Goal: Information Seeking & Learning: Learn about a topic

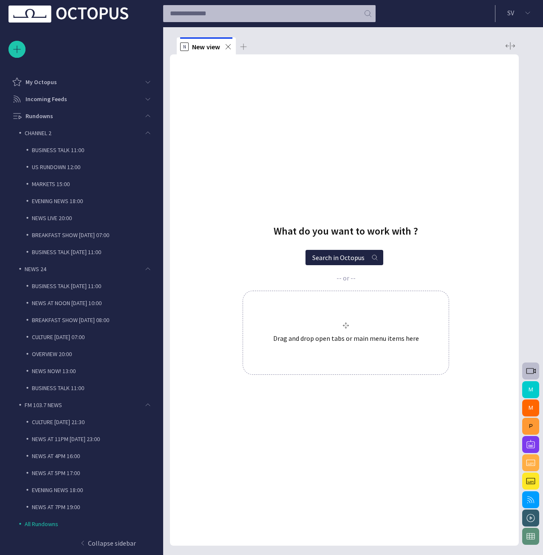
click at [531, 374] on span "button" at bounding box center [531, 371] width 10 height 10
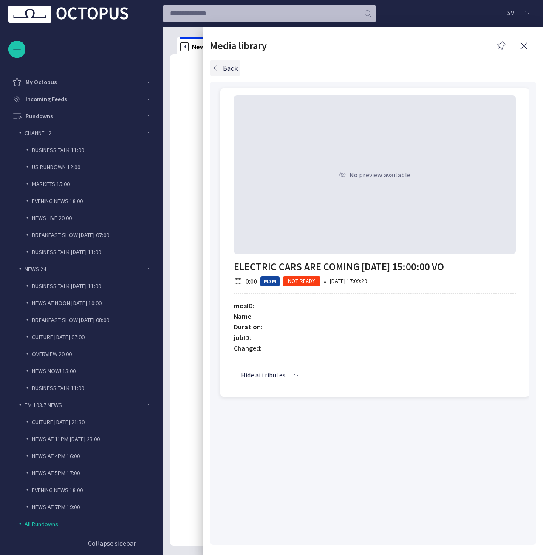
click at [228, 73] on button "Back" at bounding box center [225, 67] width 31 height 15
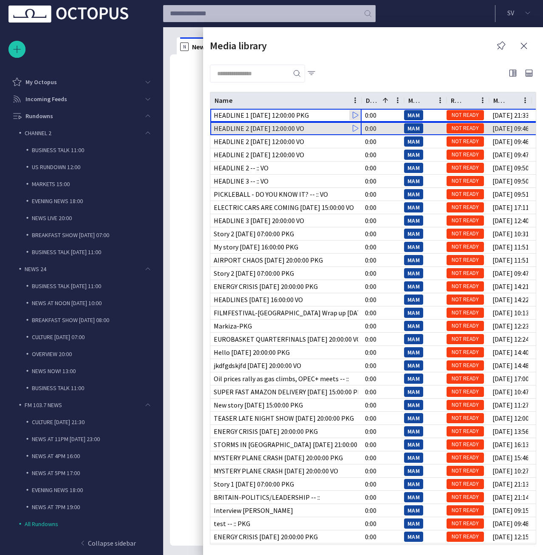
click at [324, 127] on div "HEADLINE 2 [DATE] 12:00:00 VO" at bounding box center [285, 128] width 151 height 10
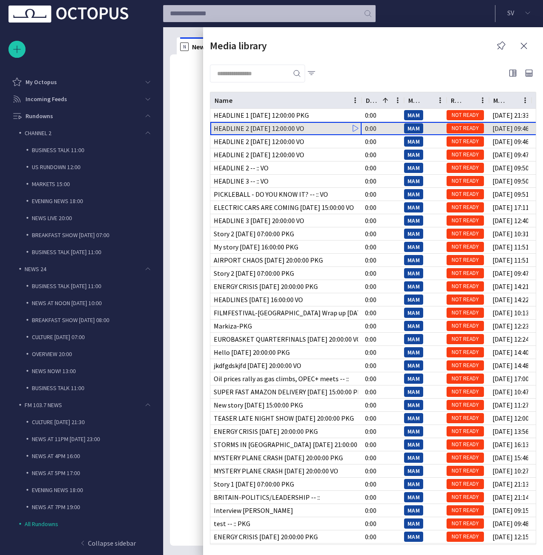
click at [324, 126] on div "HEADLINE 2 [DATE] 12:00:00 VO" at bounding box center [285, 128] width 151 height 10
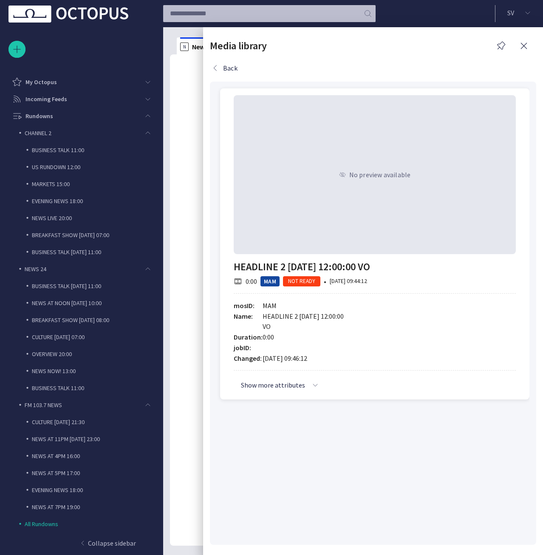
click at [324, 126] on div "No preview available" at bounding box center [375, 174] width 282 height 159
click at [232, 68] on button "Back" at bounding box center [225, 67] width 31 height 15
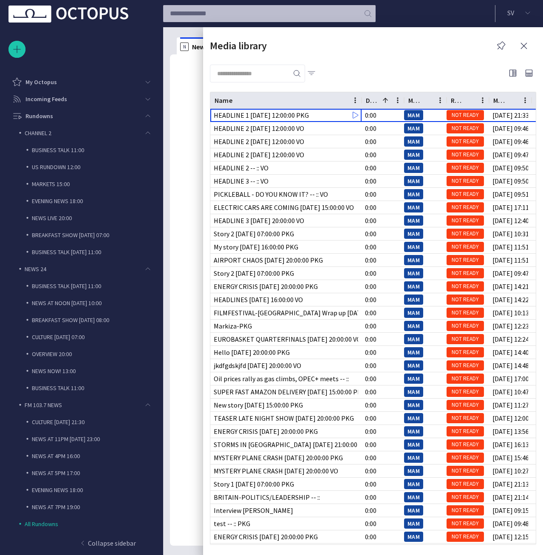
click at [306, 69] on button "button" at bounding box center [312, 72] width 14 height 15
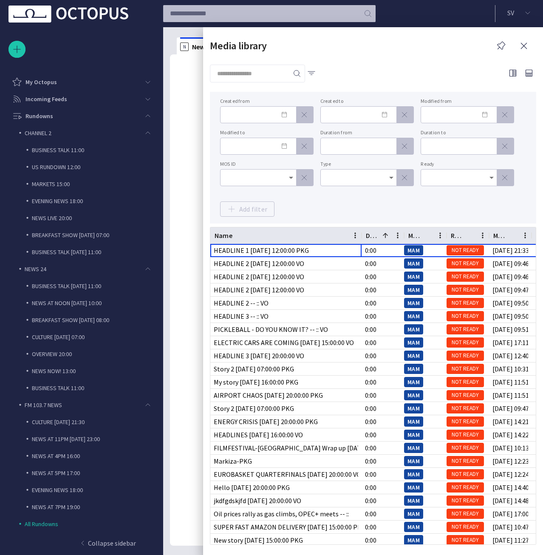
click at [263, 175] on input "MOS ID" at bounding box center [255, 177] width 56 height 8
click at [246, 226] on span "Mimir" at bounding box center [258, 225] width 62 height 10
click at [303, 197] on div "Created from Created to Modified from Modified to Duration from Duration to MOS…" at bounding box center [373, 158] width 306 height 118
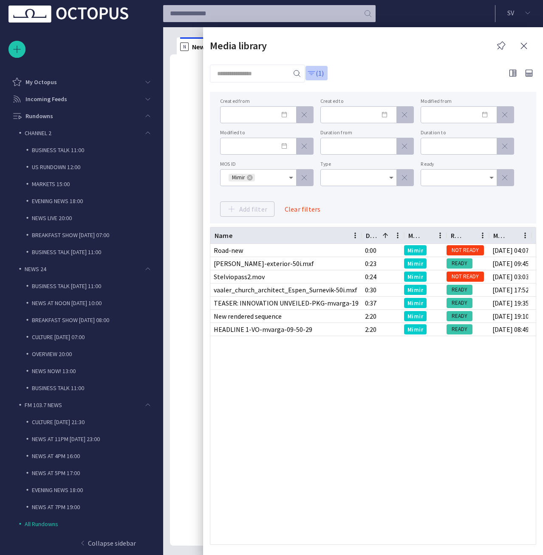
click at [317, 74] on button "(1)" at bounding box center [316, 72] width 23 height 15
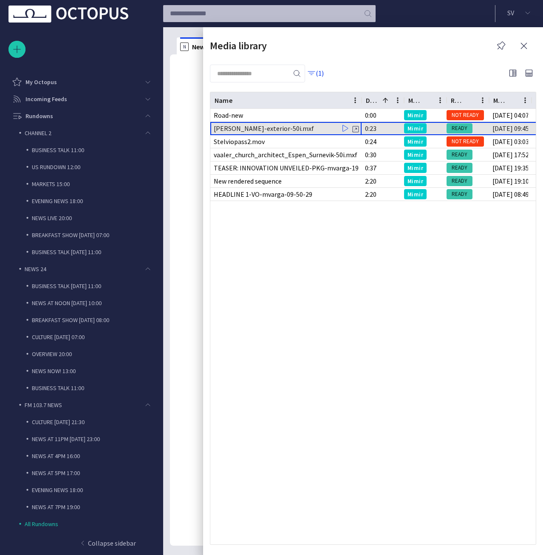
click at [281, 126] on div "[PERSON_NAME]-exterior-50i.mxf" at bounding box center [264, 128] width 100 height 10
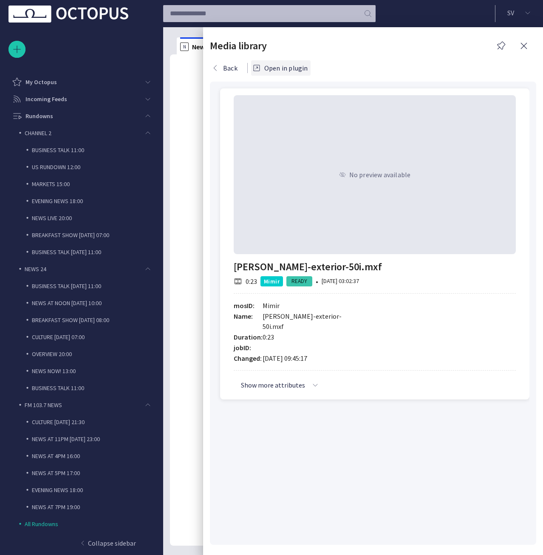
click at [276, 71] on button "Open in plugin" at bounding box center [281, 67] width 60 height 15
click at [234, 66] on button "Back" at bounding box center [225, 67] width 31 height 15
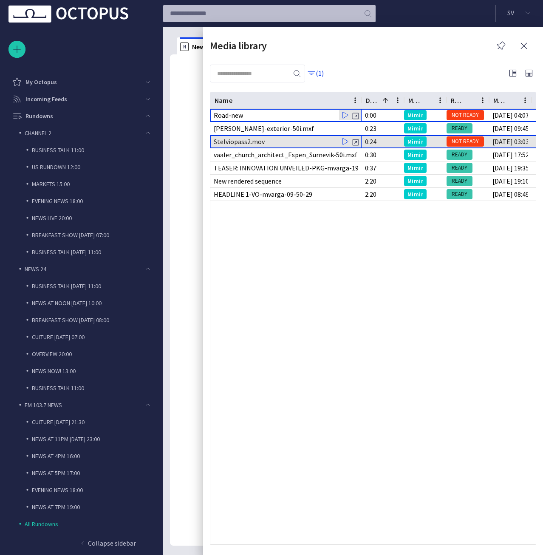
click at [246, 138] on div "Stelviopass2.mov" at bounding box center [239, 141] width 51 height 10
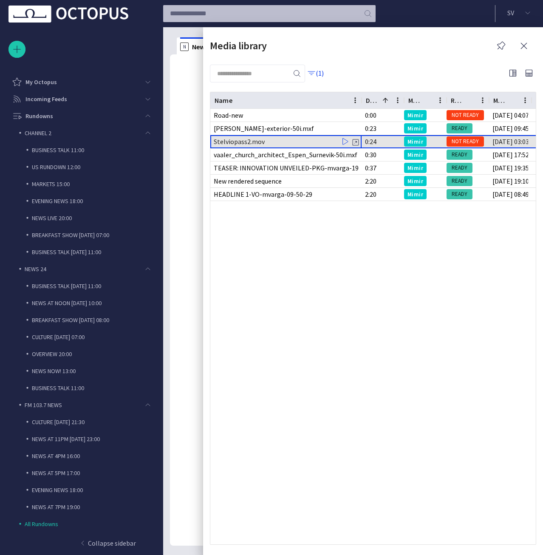
click at [246, 138] on div "Stelviopass2.mov" at bounding box center [239, 141] width 51 height 10
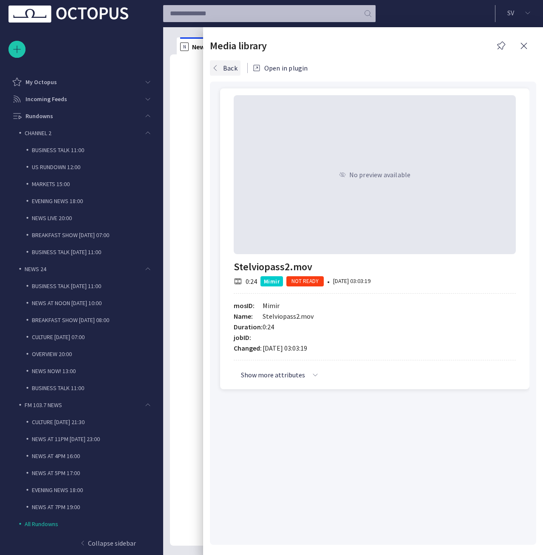
click at [228, 68] on button "Back" at bounding box center [225, 67] width 31 height 15
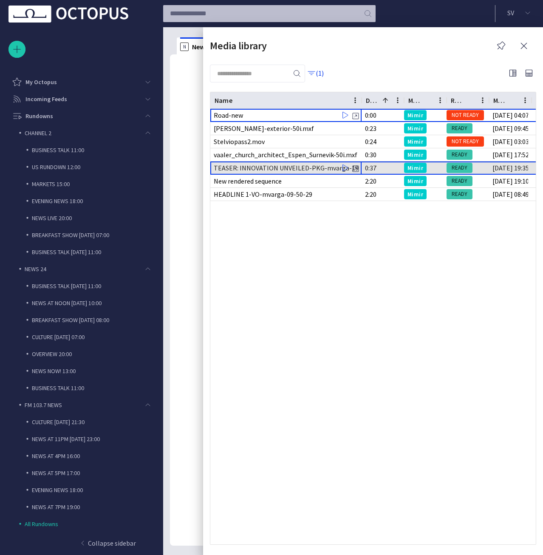
click at [255, 171] on div "TEASER: INNOVATION UNVEILED-PKG-mvarga-19-34-01" at bounding box center [286, 168] width 144 height 10
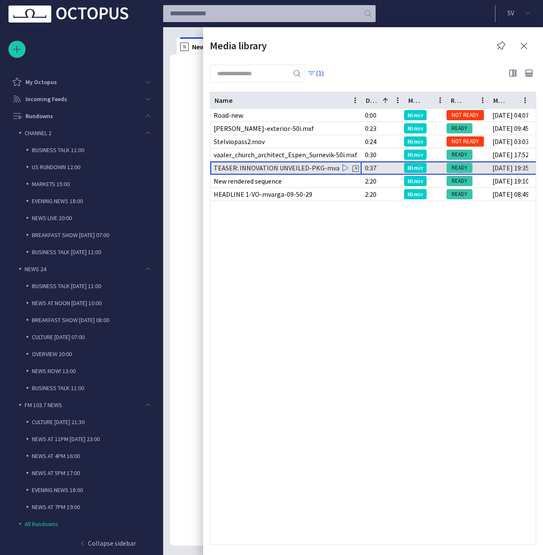
click at [255, 171] on div "TEASER: INNOVATION UNVEILED-PKG-mvarga-19-34-01" at bounding box center [286, 168] width 144 height 10
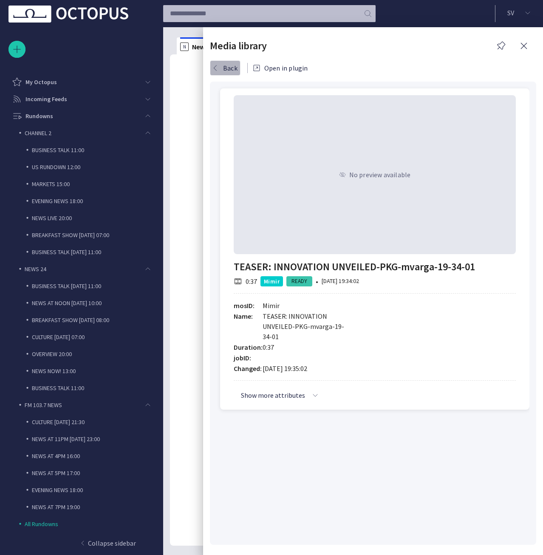
click at [227, 68] on button "Back" at bounding box center [225, 67] width 31 height 15
